Goal: Find specific page/section: Find specific page/section

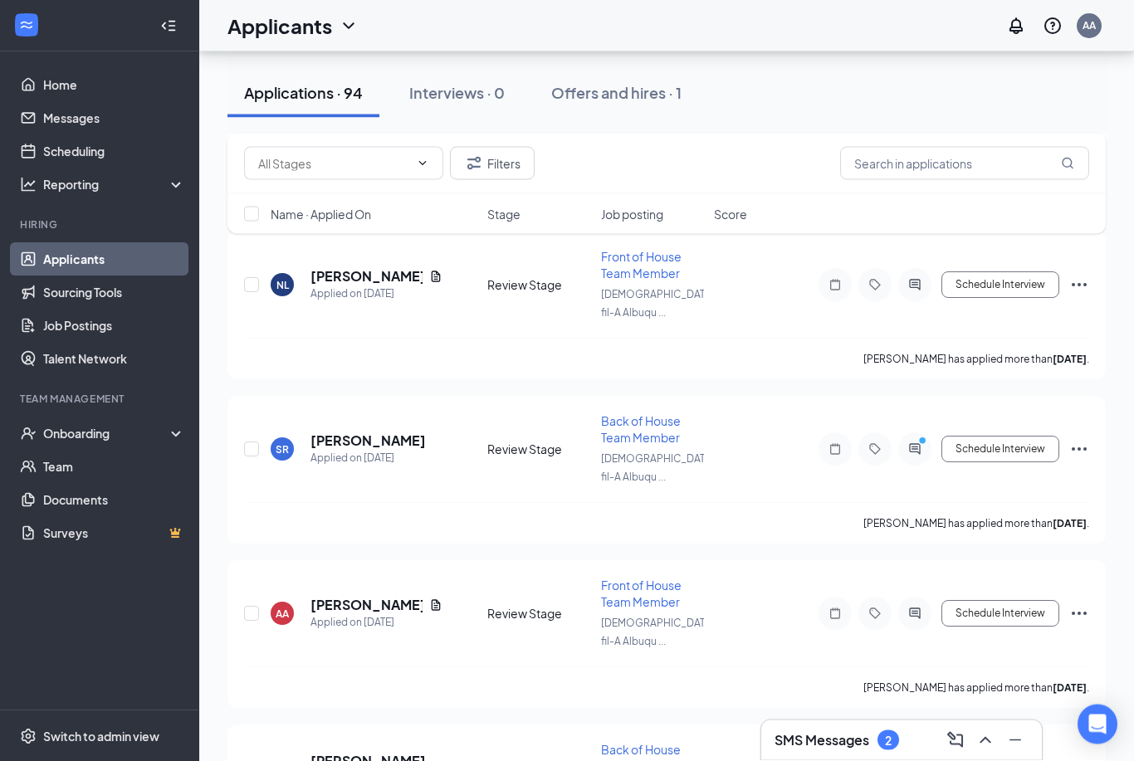
scroll to position [2063, 0]
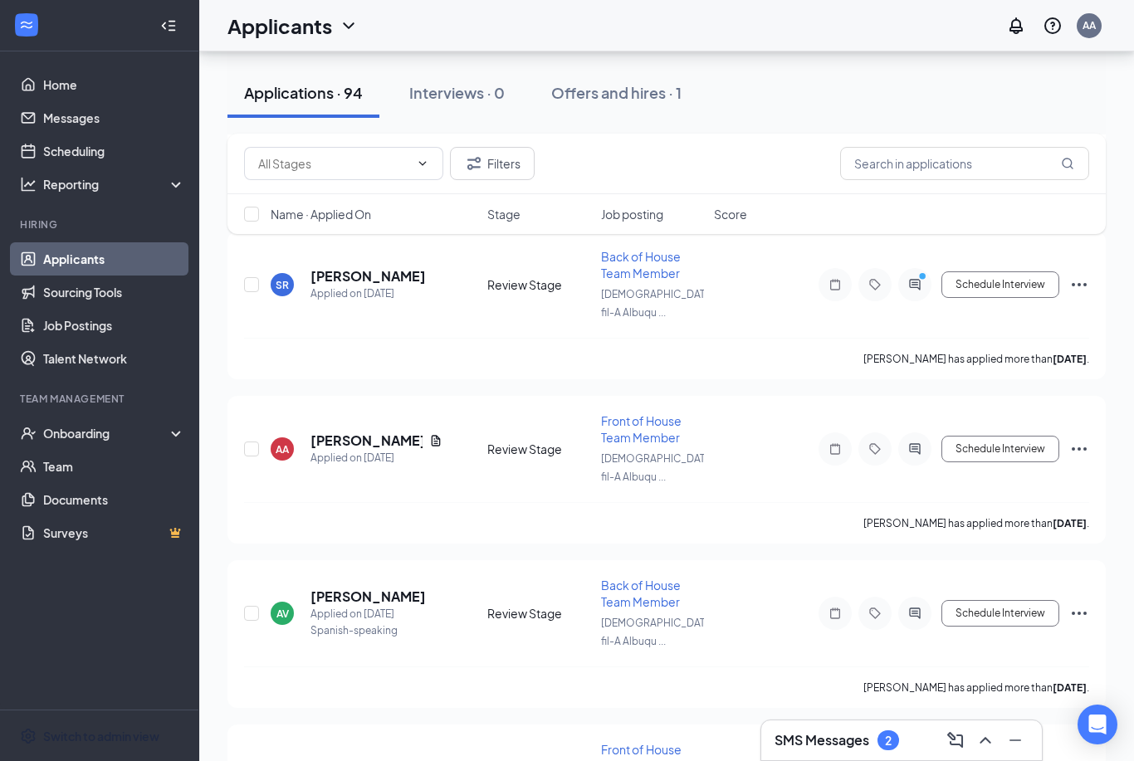
click at [9, 760] on li "Switch to admin view" at bounding box center [99, 736] width 198 height 51
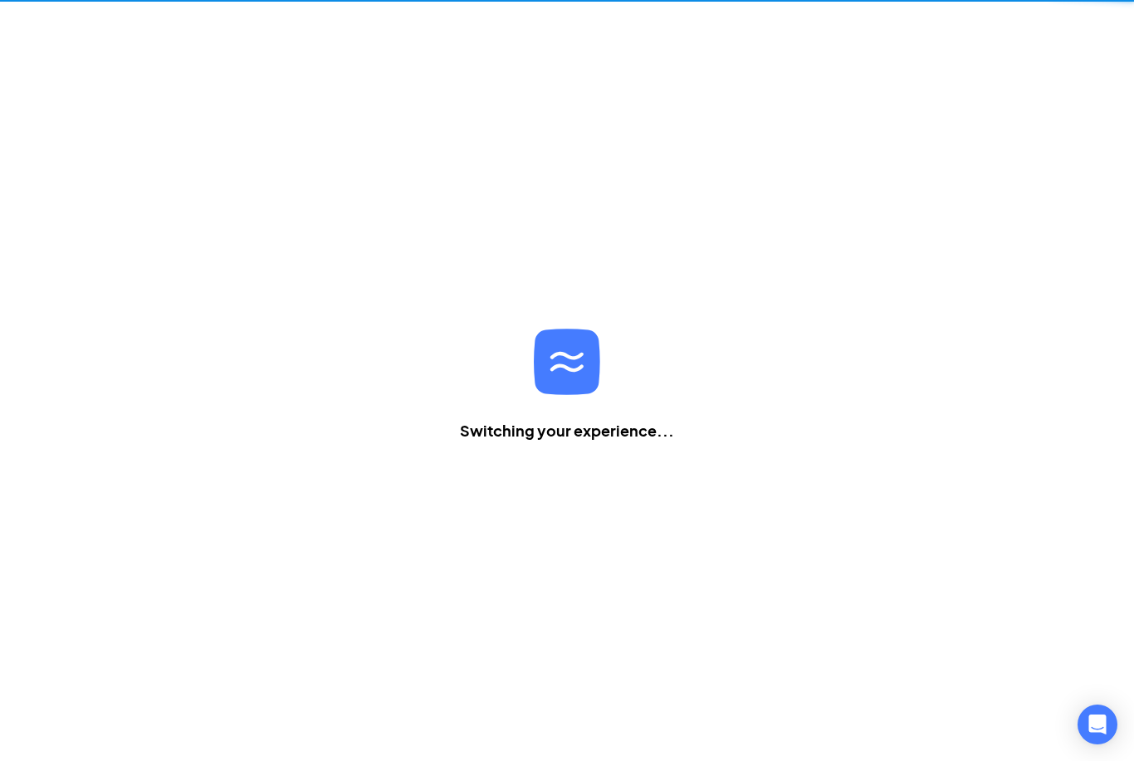
scroll to position [53, 0]
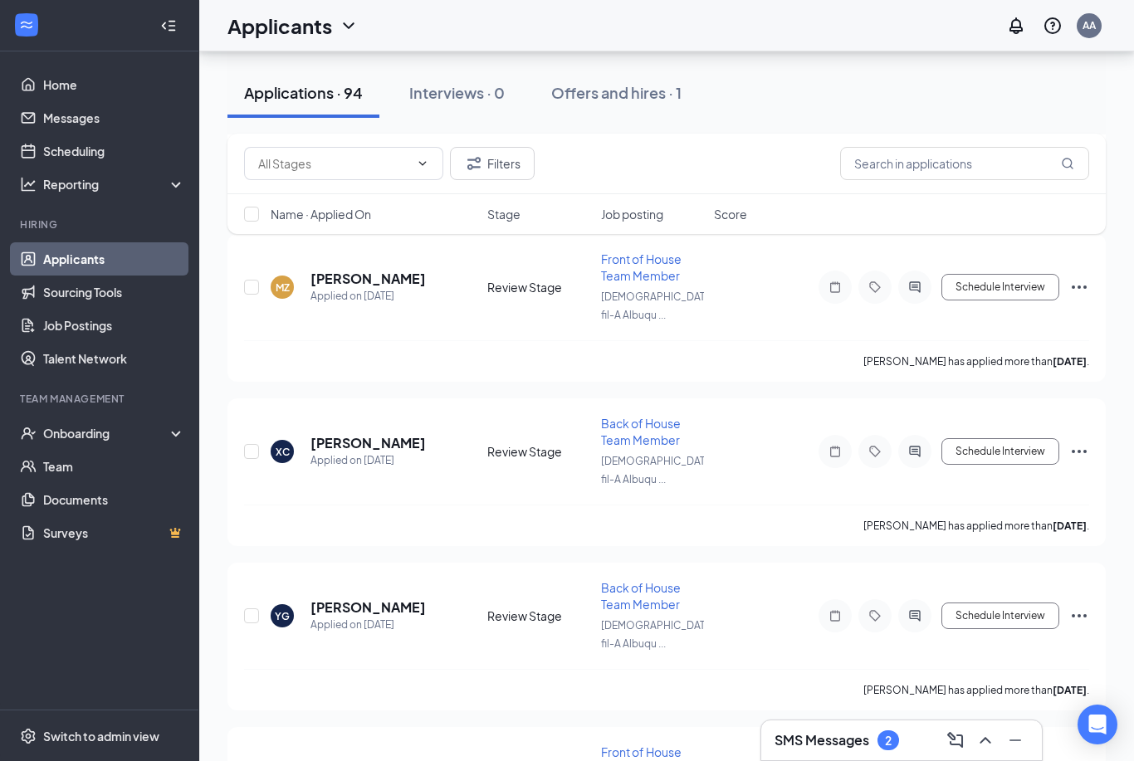
scroll to position [6004, 0]
click at [346, 169] on input "text" at bounding box center [333, 163] width 151 height 18
click at [663, 151] on div "Availability (2) Review Stage (92) Filters" at bounding box center [666, 163] width 845 height 33
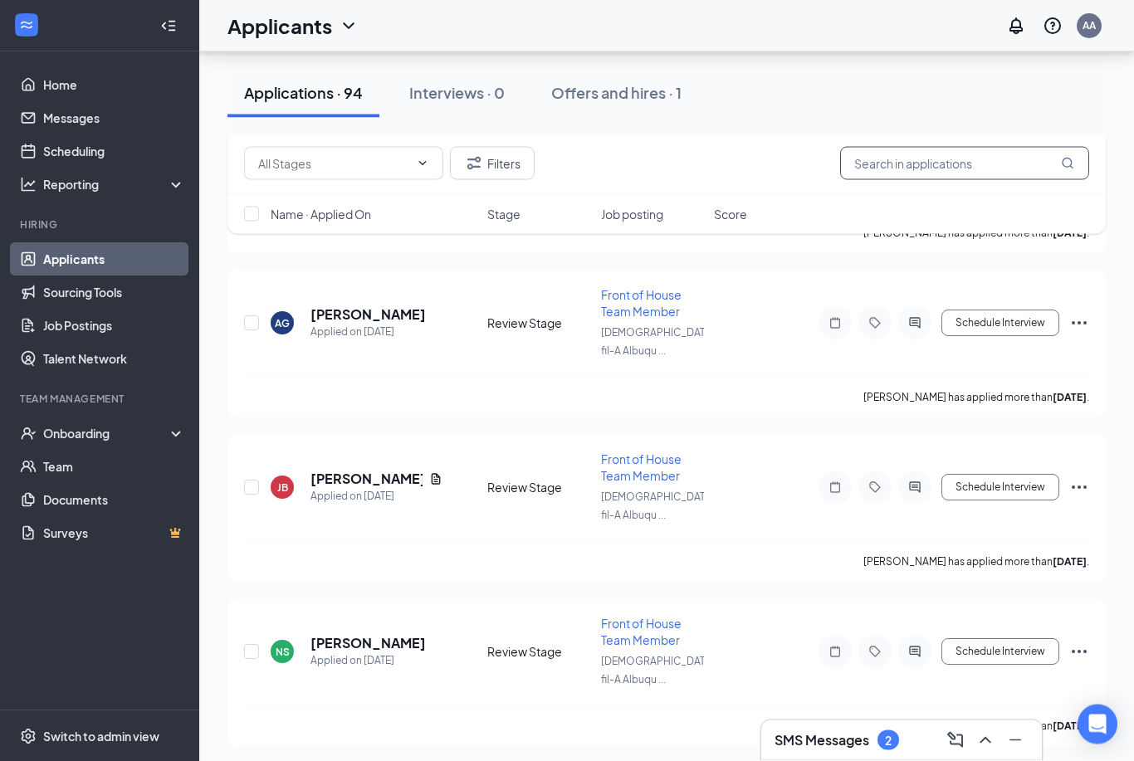
click at [982, 152] on input "text" at bounding box center [964, 163] width 249 height 33
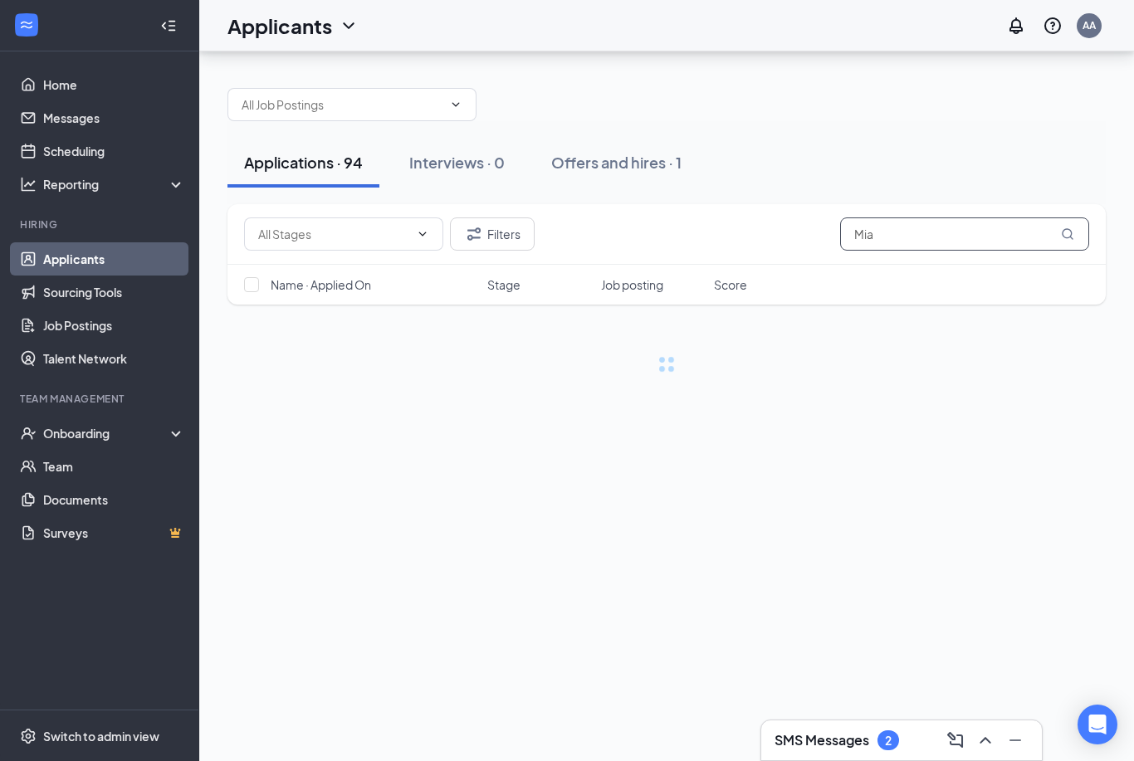
scroll to position [53, 0]
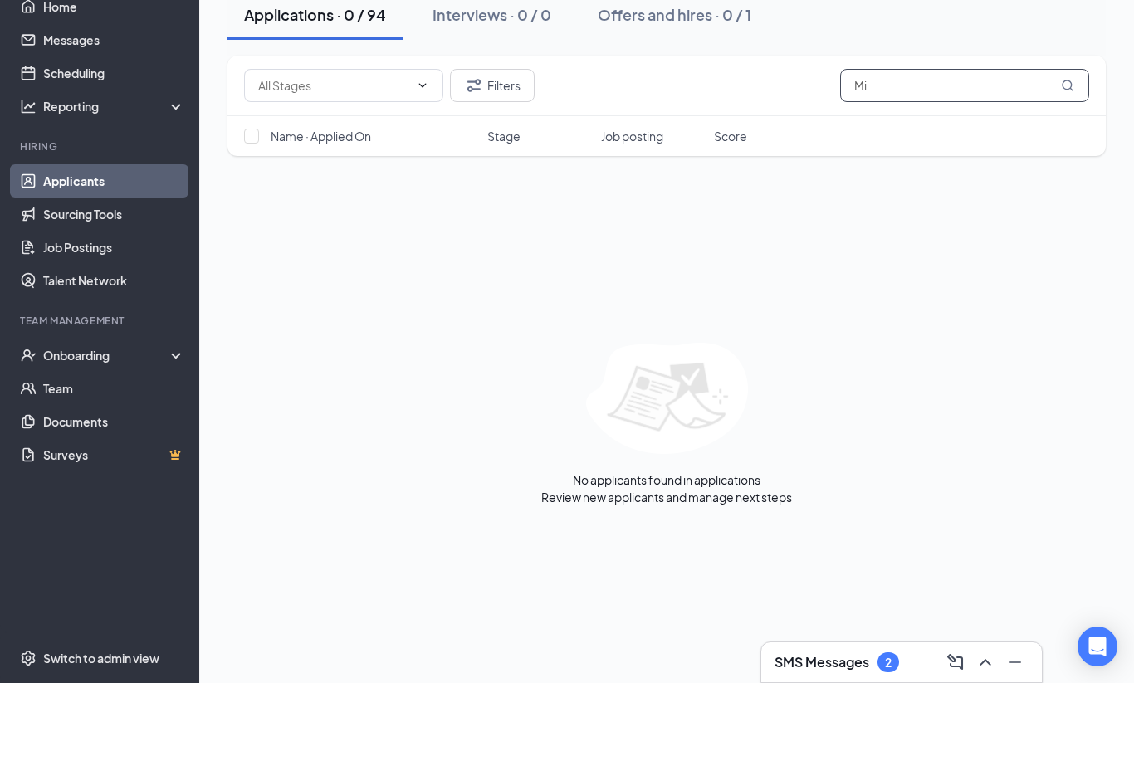
type input "M"
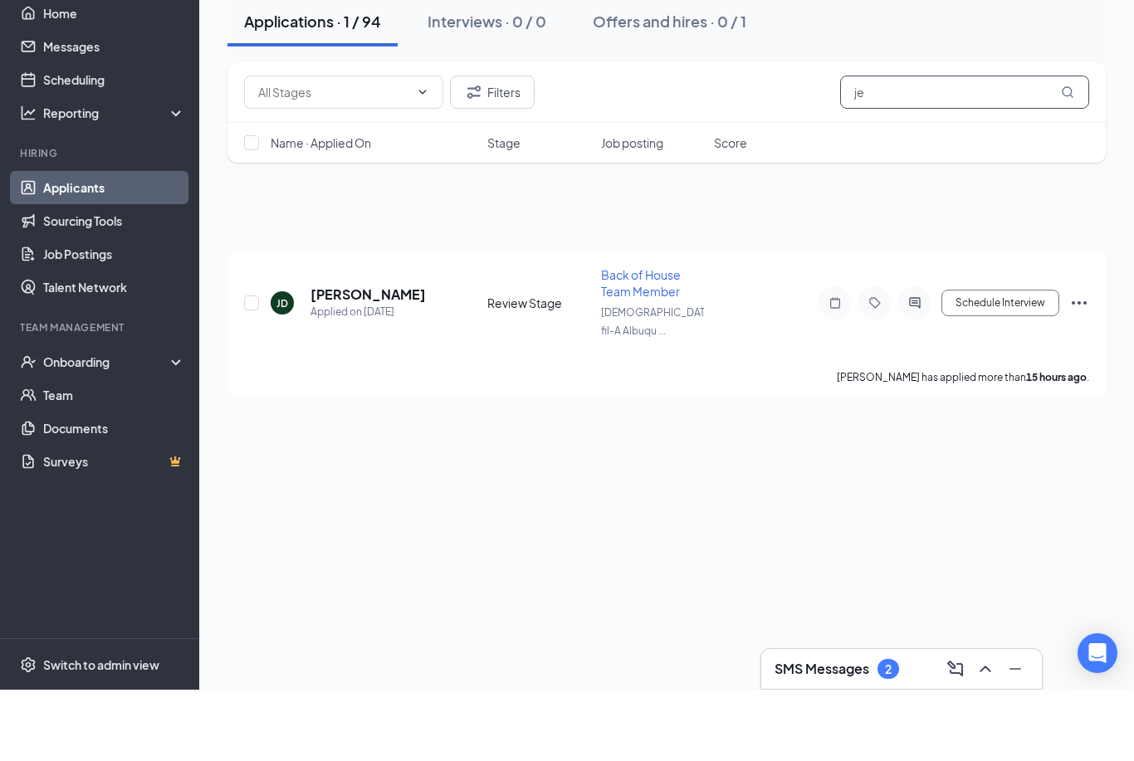
type input "j"
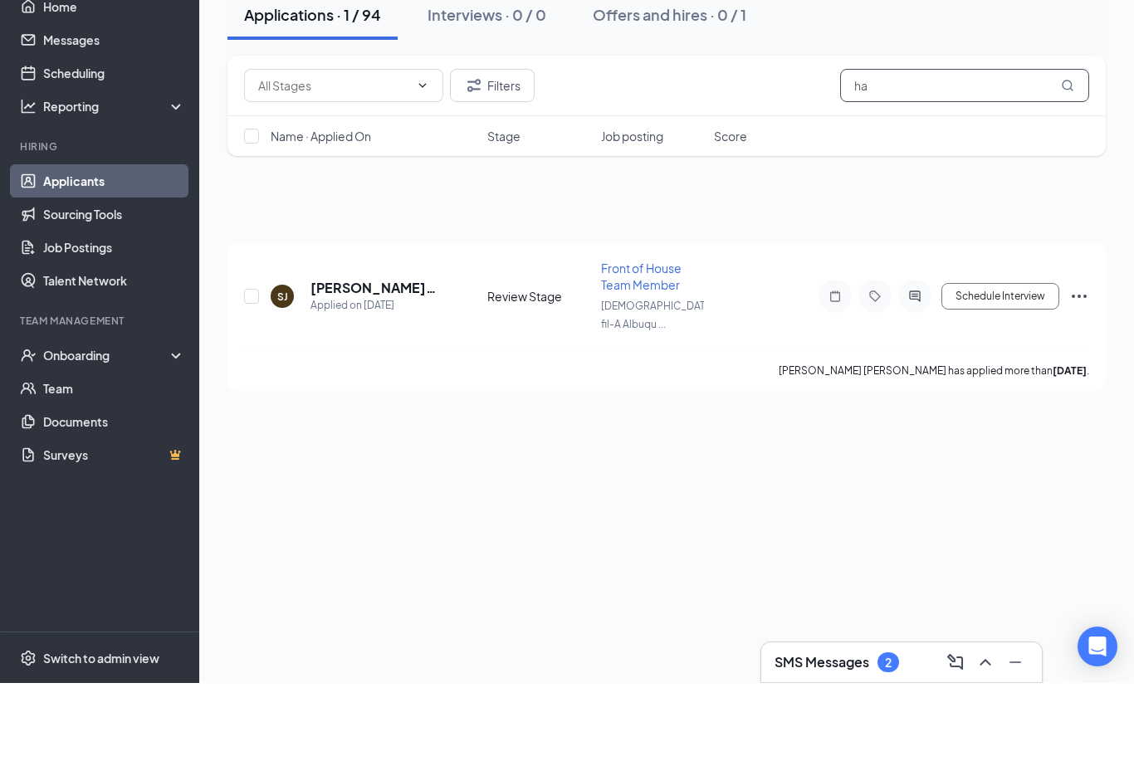
type input "h"
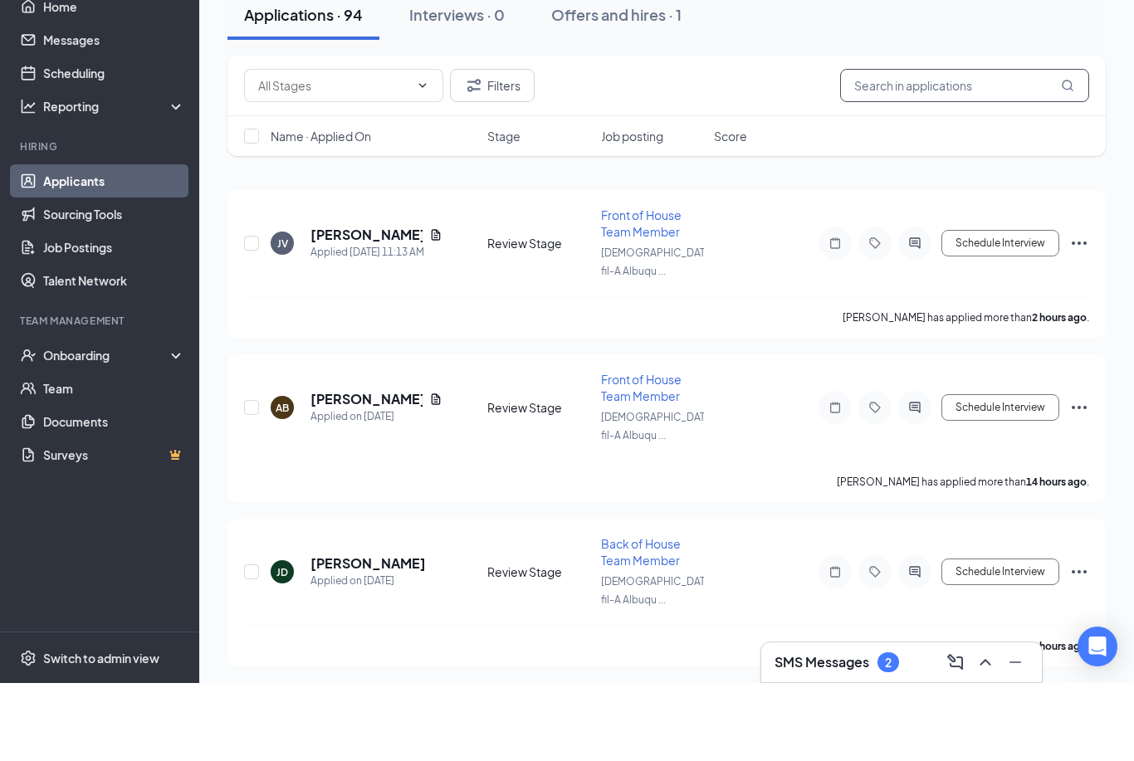
click at [936, 147] on input "text" at bounding box center [964, 163] width 249 height 33
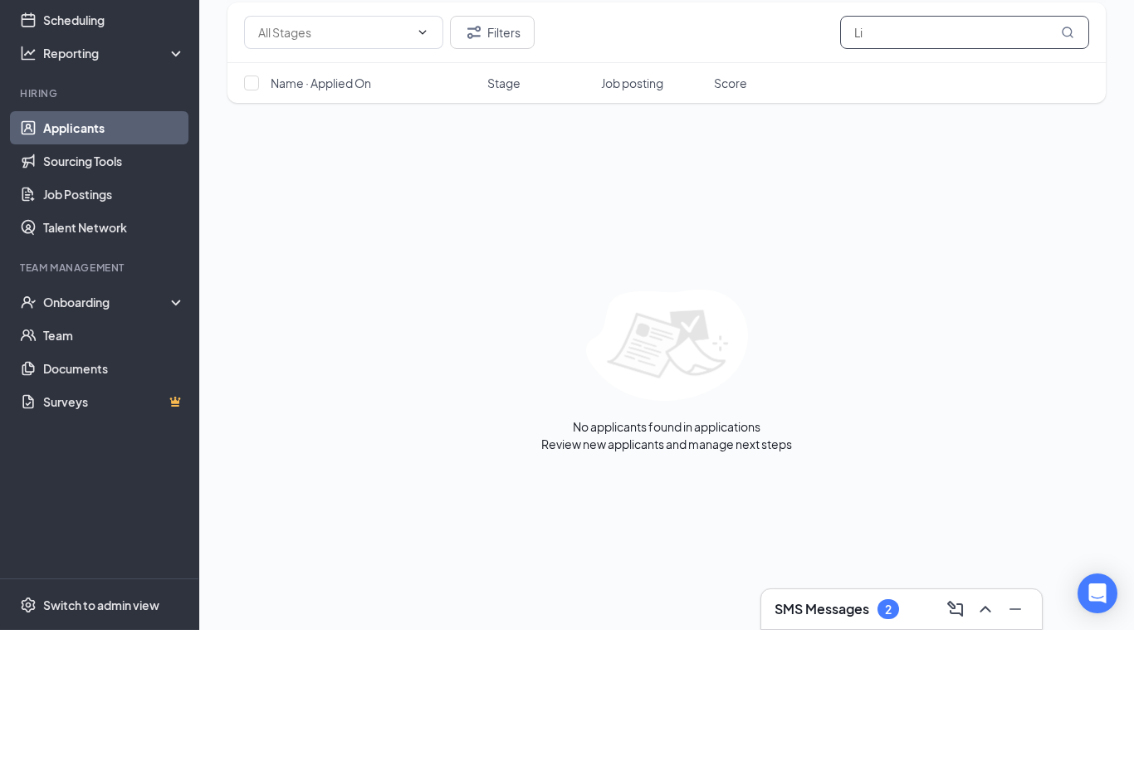
type input "L"
